Goal: Check status: Check status

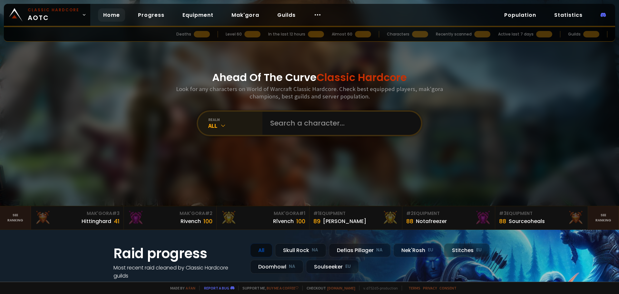
click at [216, 121] on div "realm" at bounding box center [235, 119] width 54 height 5
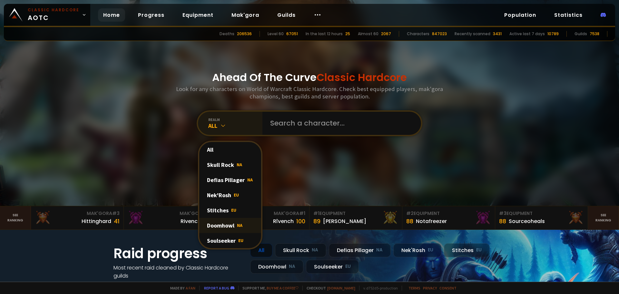
click at [222, 227] on div "Doomhowl NA" at bounding box center [230, 225] width 62 height 15
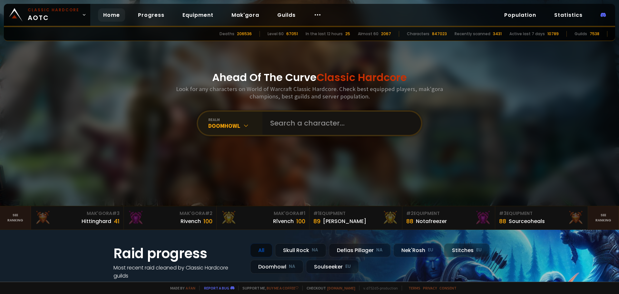
click at [283, 128] on input "text" at bounding box center [339, 123] width 147 height 23
type input "tally"
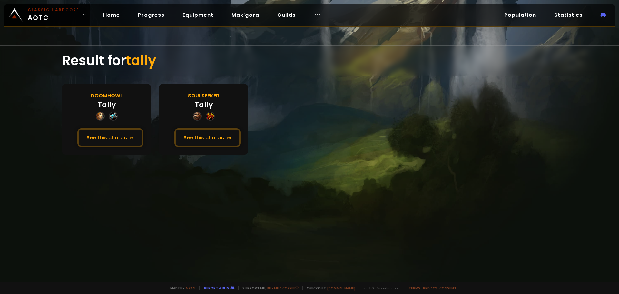
click at [106, 109] on div "Tally" at bounding box center [107, 105] width 18 height 11
click at [99, 136] on button "See this character" at bounding box center [110, 137] width 66 height 18
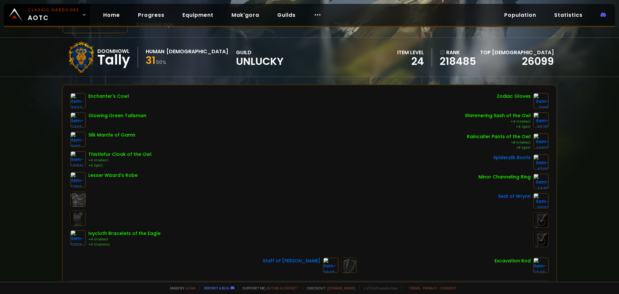
scroll to position [32, 0]
